Goal: Book appointment/travel/reservation

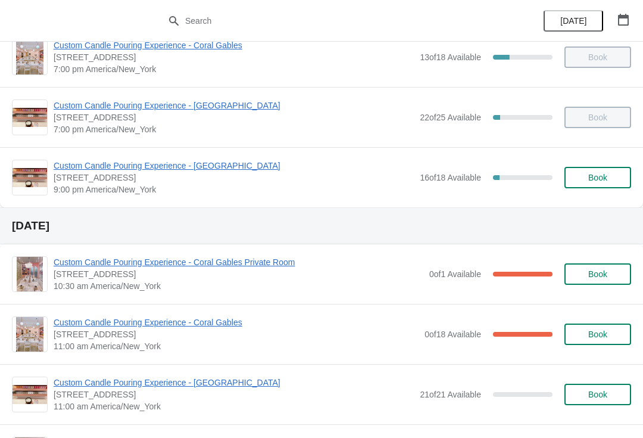
scroll to position [749, 0]
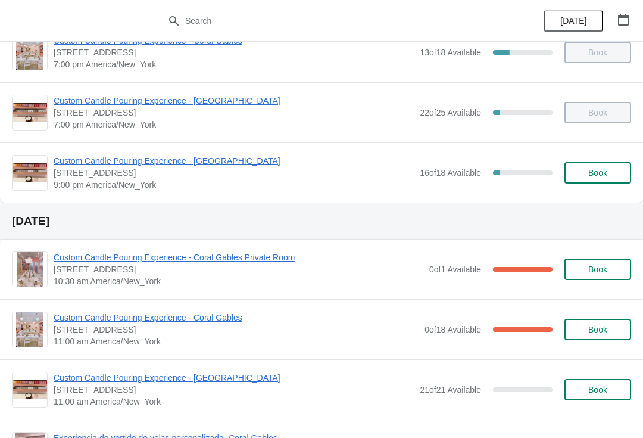
click at [235, 162] on span "Custom Candle Pouring Experience - [GEOGRAPHIC_DATA]" at bounding box center [234, 161] width 360 height 12
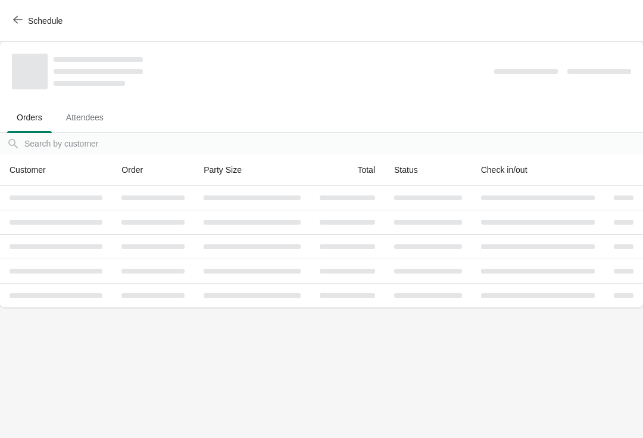
scroll to position [0, 0]
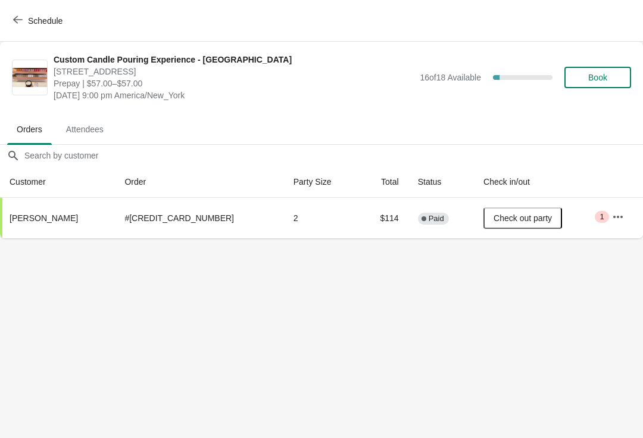
click at [593, 87] on button "Book" at bounding box center [598, 77] width 67 height 21
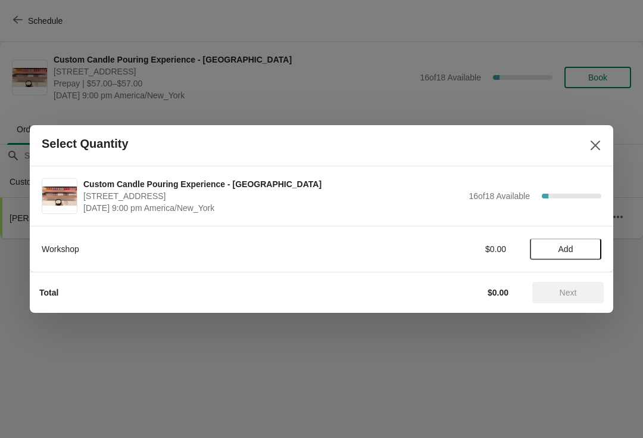
click at [576, 253] on span "Add" at bounding box center [566, 249] width 50 height 10
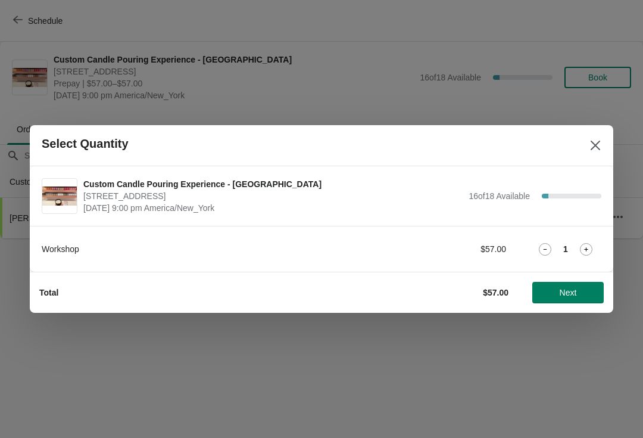
click at [591, 255] on icon at bounding box center [586, 249] width 13 height 13
click at [581, 295] on span "Next" at bounding box center [568, 293] width 52 height 10
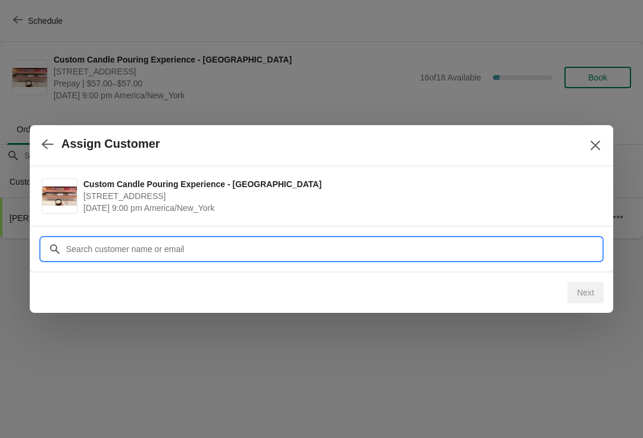
click at [537, 251] on input "Customer" at bounding box center [334, 248] width 536 height 21
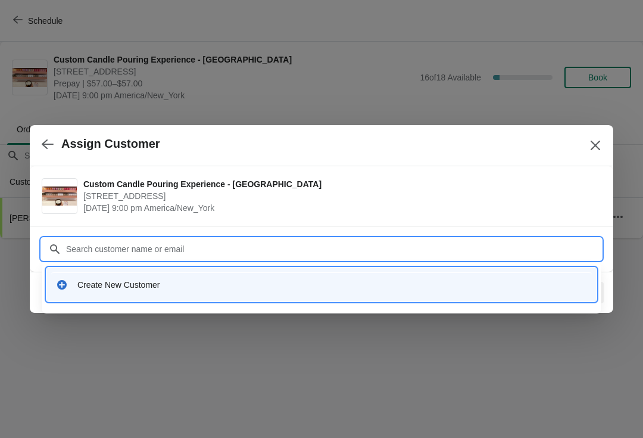
click at [445, 295] on div "Create New Customer" at bounding box center [321, 284] width 541 height 24
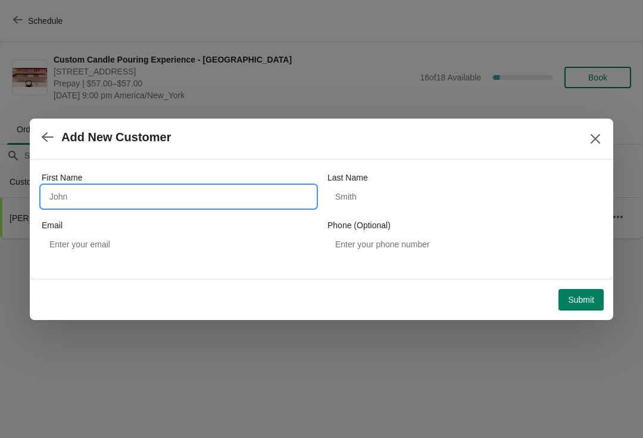
click at [282, 199] on input "First Name" at bounding box center [179, 196] width 274 height 21
type input "C"
type input "Sienna"
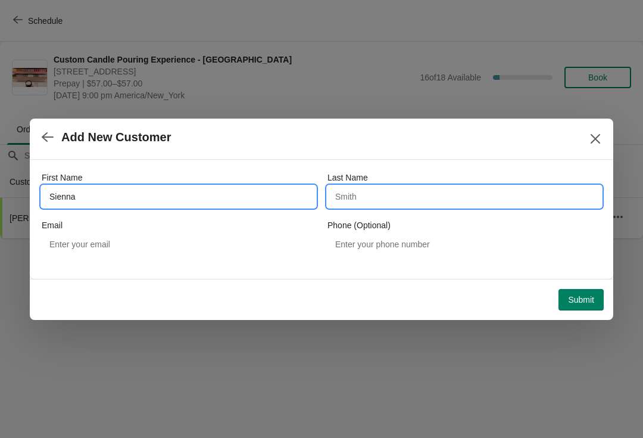
click at [446, 205] on input "Last Name" at bounding box center [465, 196] width 274 height 21
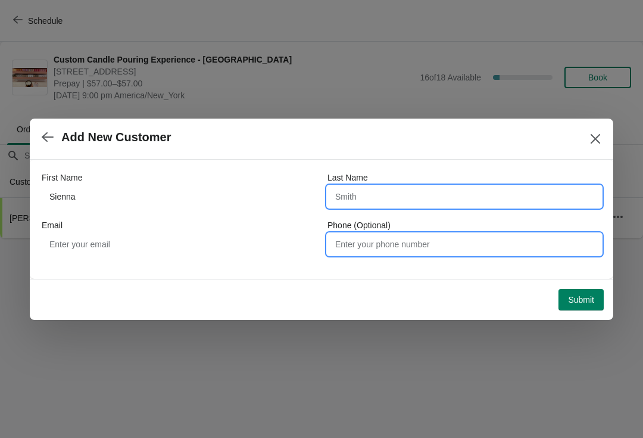
click at [441, 239] on input "Phone (Optional)" at bounding box center [465, 243] width 274 height 21
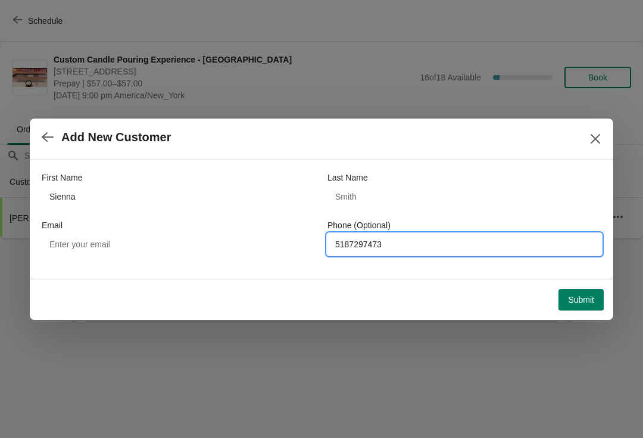
type input "5187297473"
click at [585, 295] on span "Submit" at bounding box center [581, 300] width 26 height 10
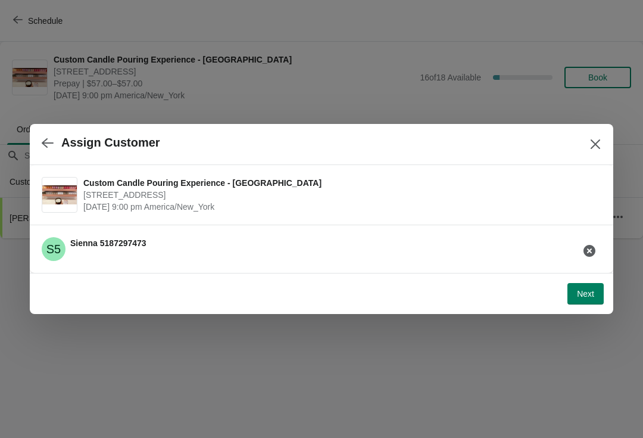
click at [588, 297] on span "Next" at bounding box center [585, 294] width 17 height 10
select select "Friend"
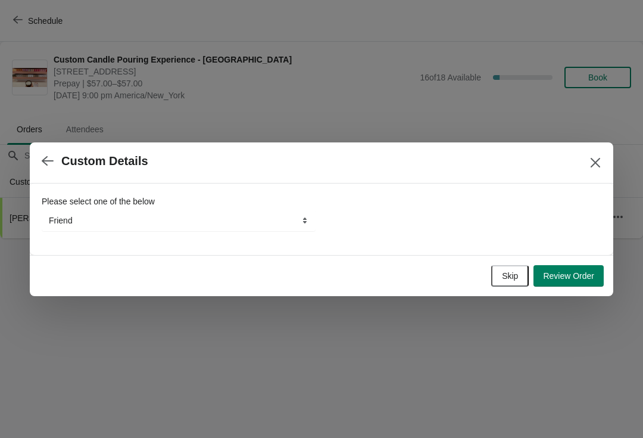
click at [514, 279] on span "Skip" at bounding box center [510, 276] width 16 height 10
